Goal: Feedback & Contribution: Leave review/rating

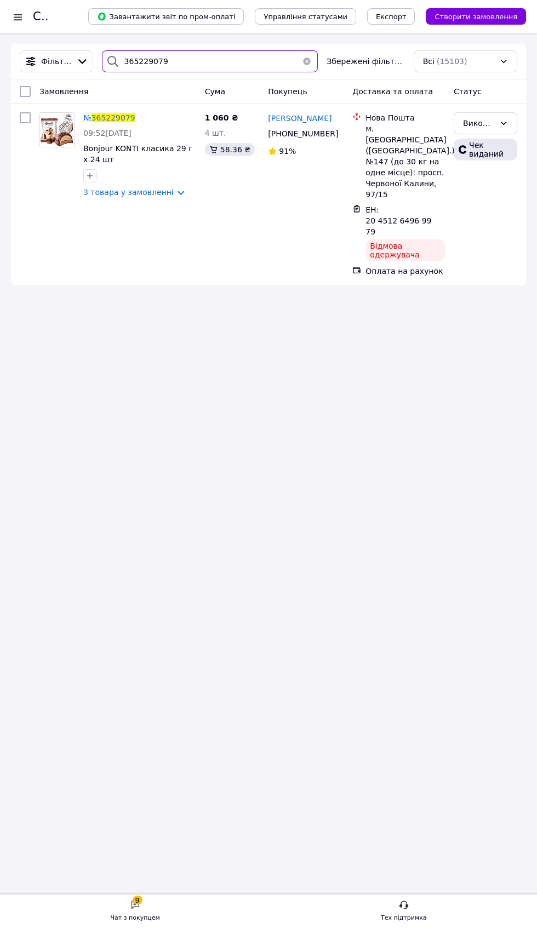
click at [194, 62] on input "365229079" at bounding box center [210, 61] width 216 height 22
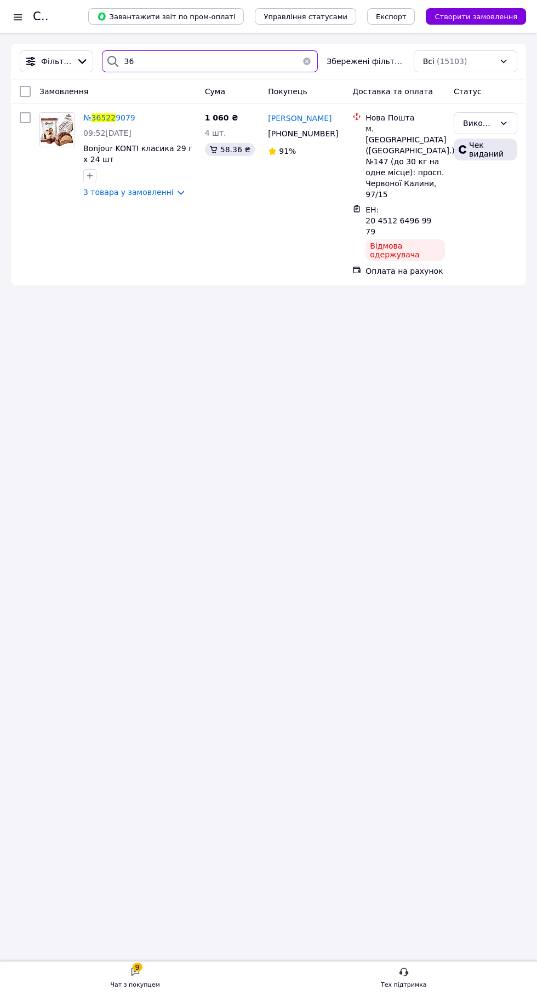
type input "3"
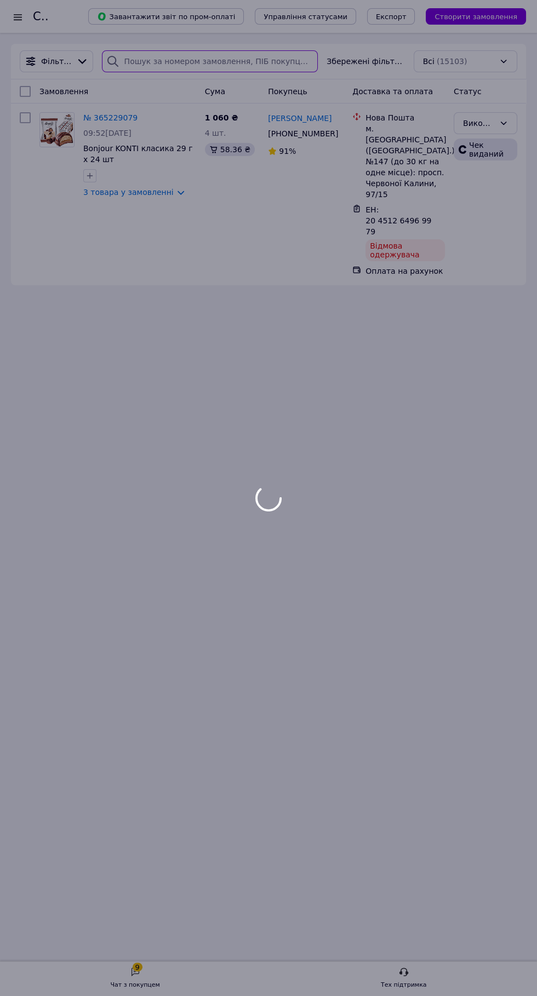
type input "365981912"
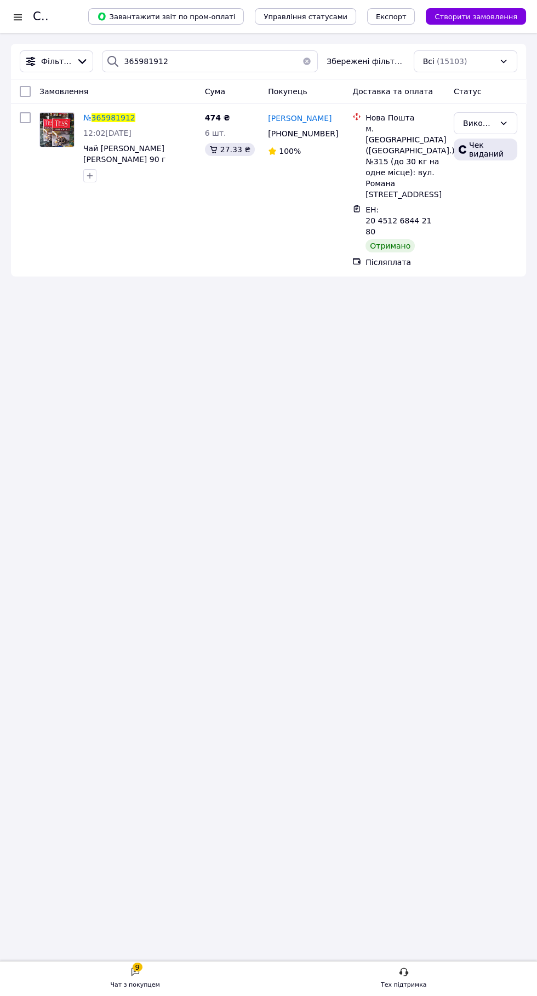
click at [286, 117] on span "[PERSON_NAME]" at bounding box center [300, 118] width 64 height 9
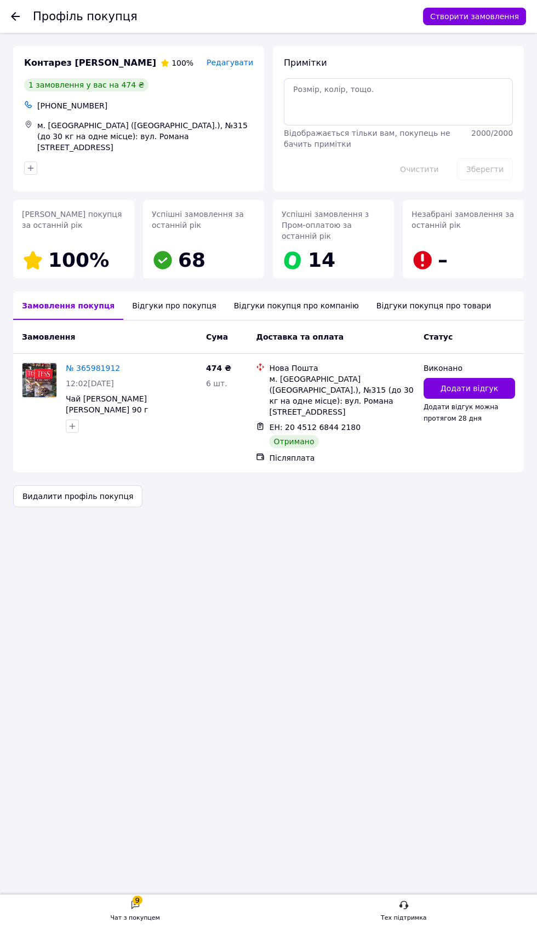
click at [483, 363] on div "Виконано" at bounding box center [468, 368] width 91 height 11
click at [487, 385] on button "Додати відгук" at bounding box center [468, 388] width 91 height 21
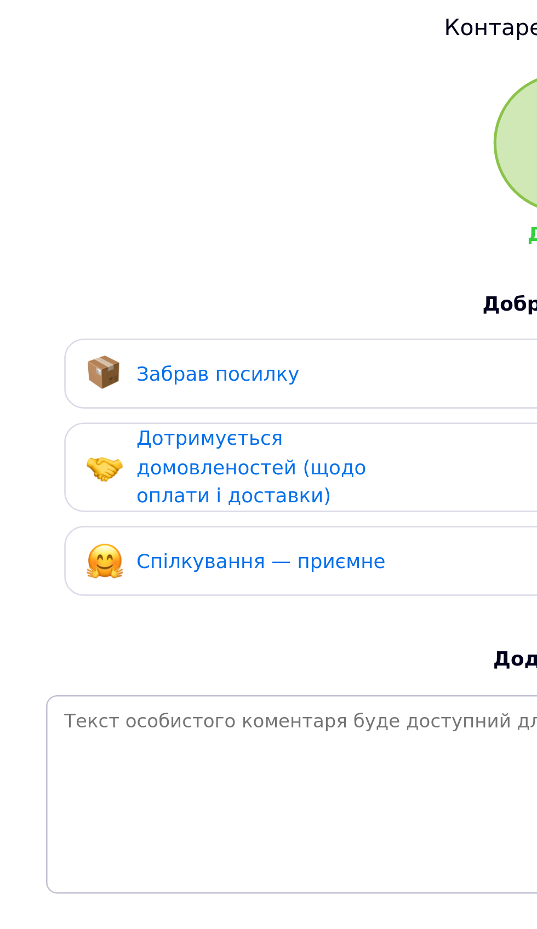
click at [42, 158] on div "Добре Погано Добре! А що вам сподобалось? Забрав посилку Сплатив Пром-оплатою Д…" at bounding box center [268, 245] width 482 height 332
click at [65, 196] on span "Забрав посилку" at bounding box center [95, 196] width 64 height 9
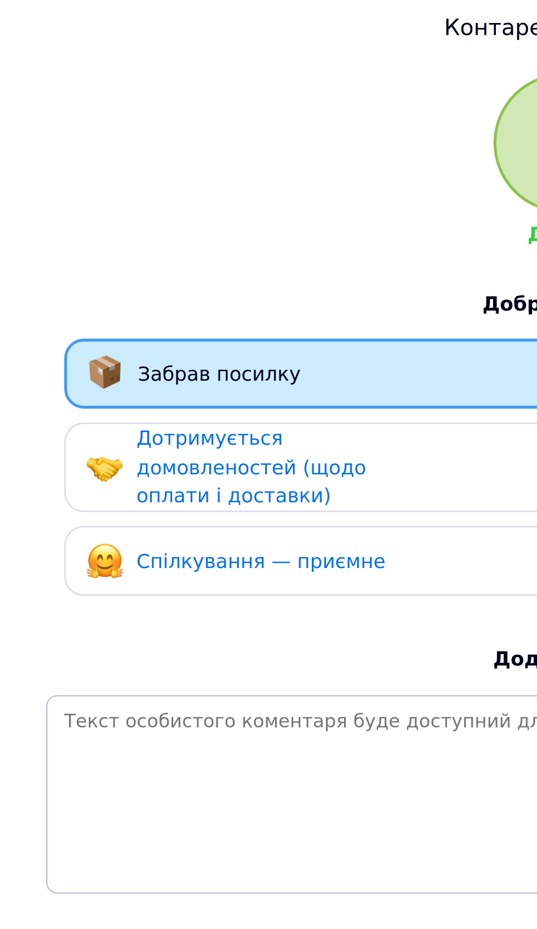
click at [68, 223] on span "Дотримується домовленостей (щодо оплати і доставки)" at bounding box center [108, 232] width 90 height 31
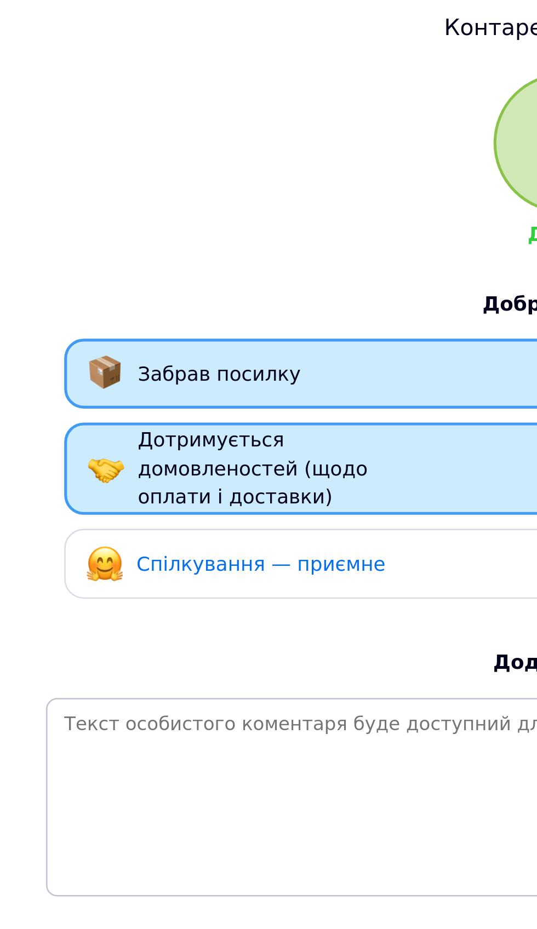
click at [70, 273] on span "Спілкування — приємне" at bounding box center [111, 271] width 97 height 9
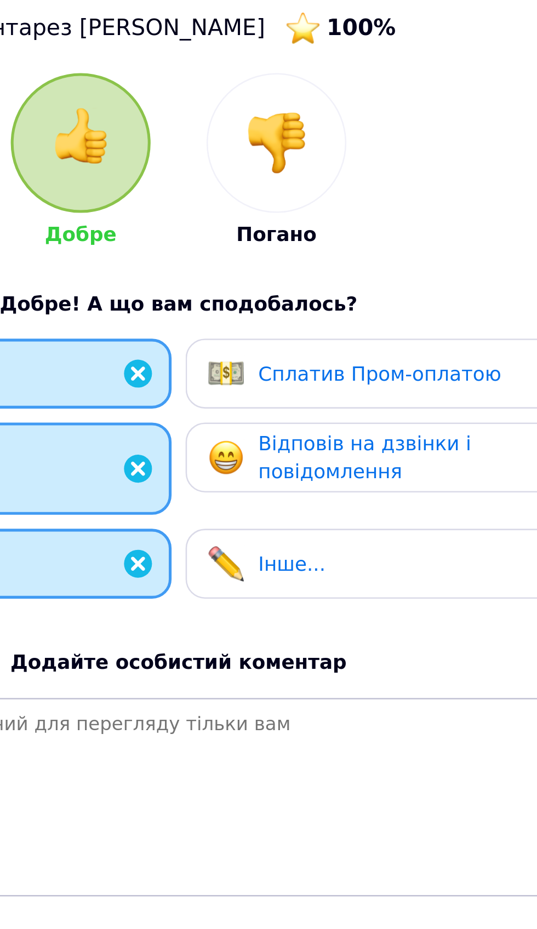
click at [374, 199] on span "Сплатив Пром-оплатою" at bounding box center [347, 196] width 95 height 9
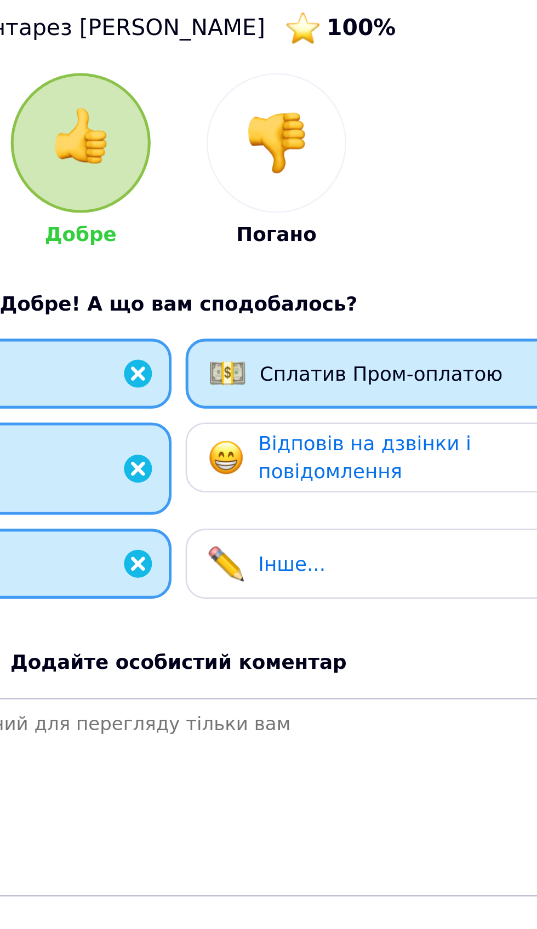
click at [366, 228] on span "Відповів на дзвінки і повідомлення" at bounding box center [341, 230] width 83 height 20
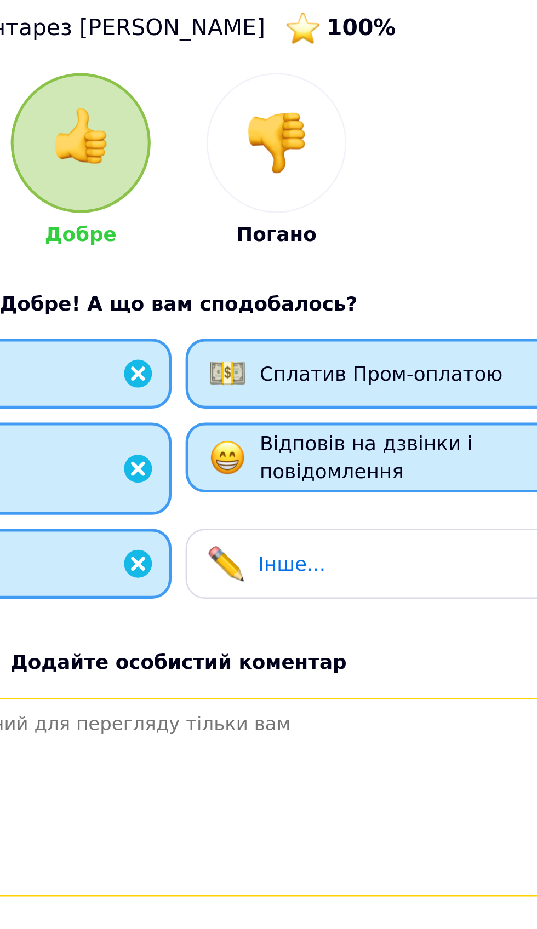
click at [329, 370] on textarea at bounding box center [268, 363] width 482 height 78
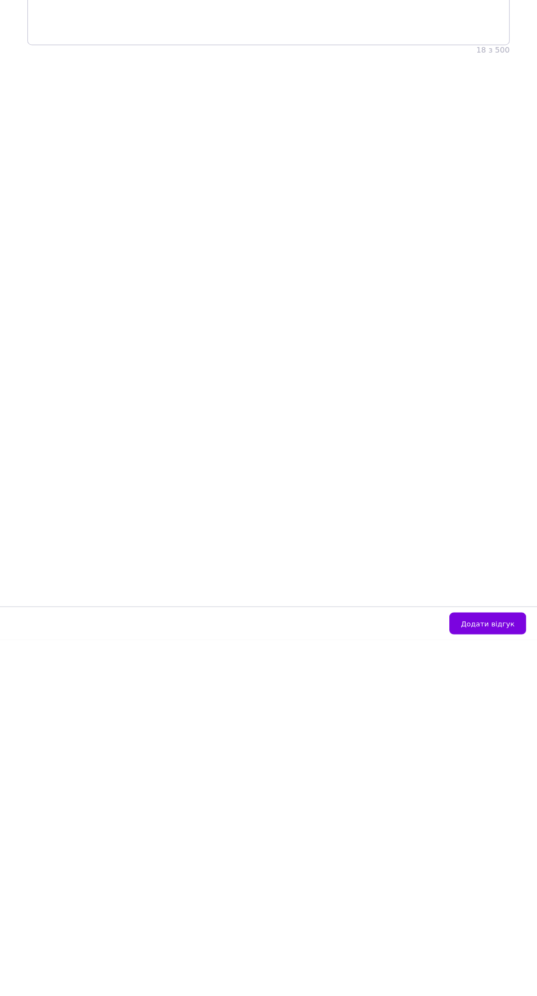
click at [496, 928] on span "Додати відгук" at bounding box center [488, 980] width 54 height 8
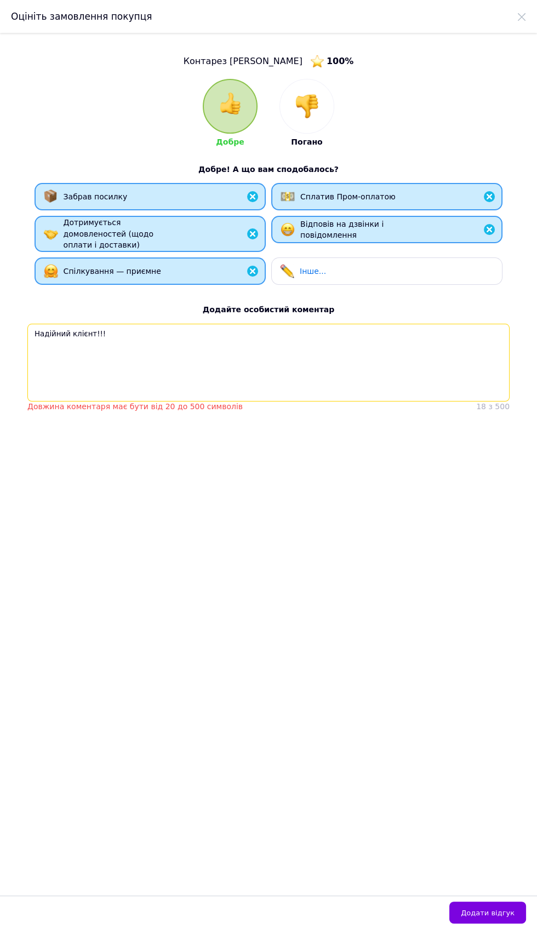
click at [161, 373] on textarea "Надійний клієнт!!!" at bounding box center [268, 363] width 482 height 78
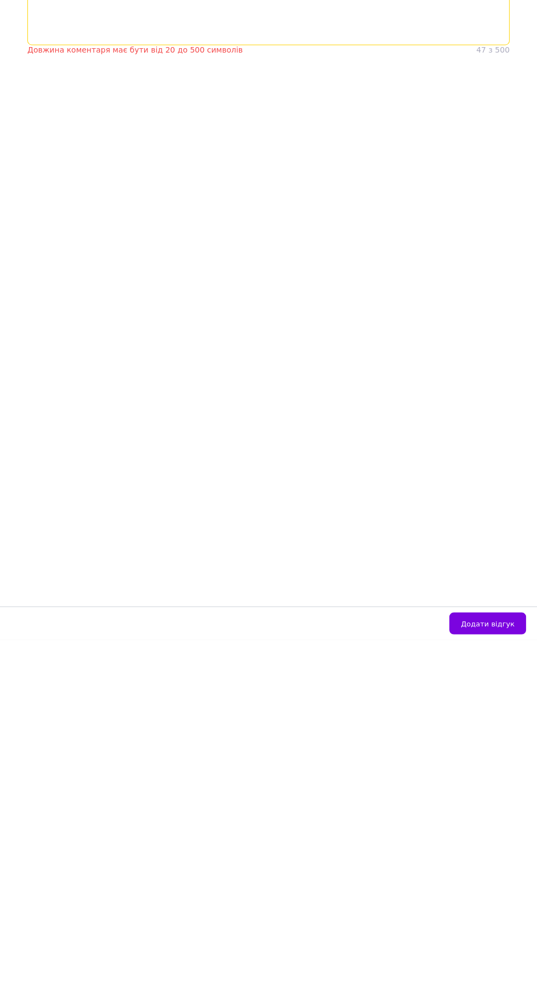
type textarea "Надійний клієнт, можна відправляти, забере 100%"
click at [510, 928] on button "Додати відгук" at bounding box center [487, 980] width 77 height 22
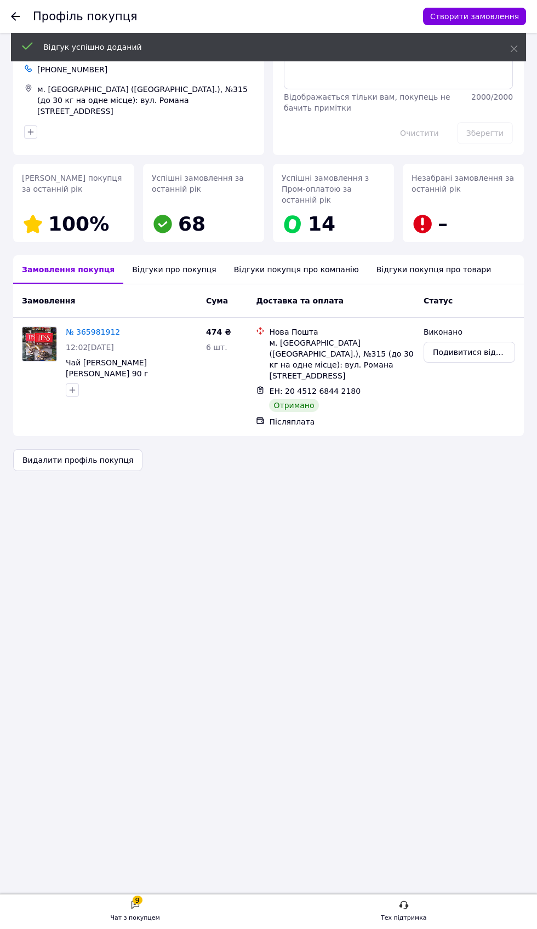
scroll to position [181, 0]
